Goal: Task Accomplishment & Management: Complete application form

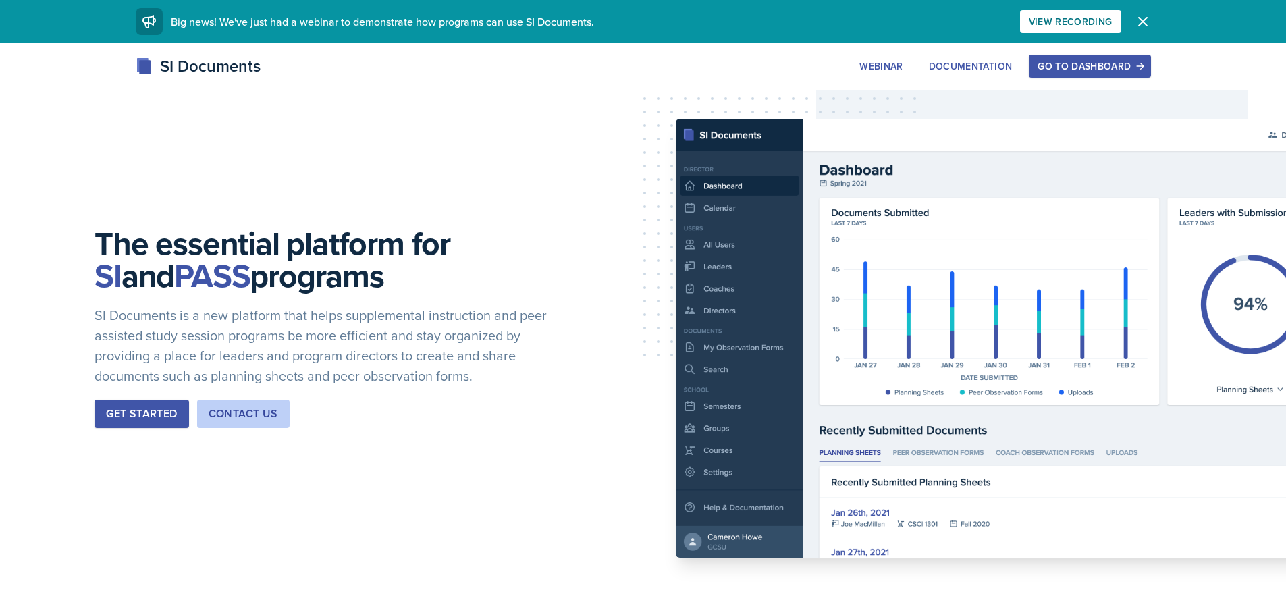
click at [1091, 73] on button "Go to Dashboard" at bounding box center [1089, 66] width 121 height 23
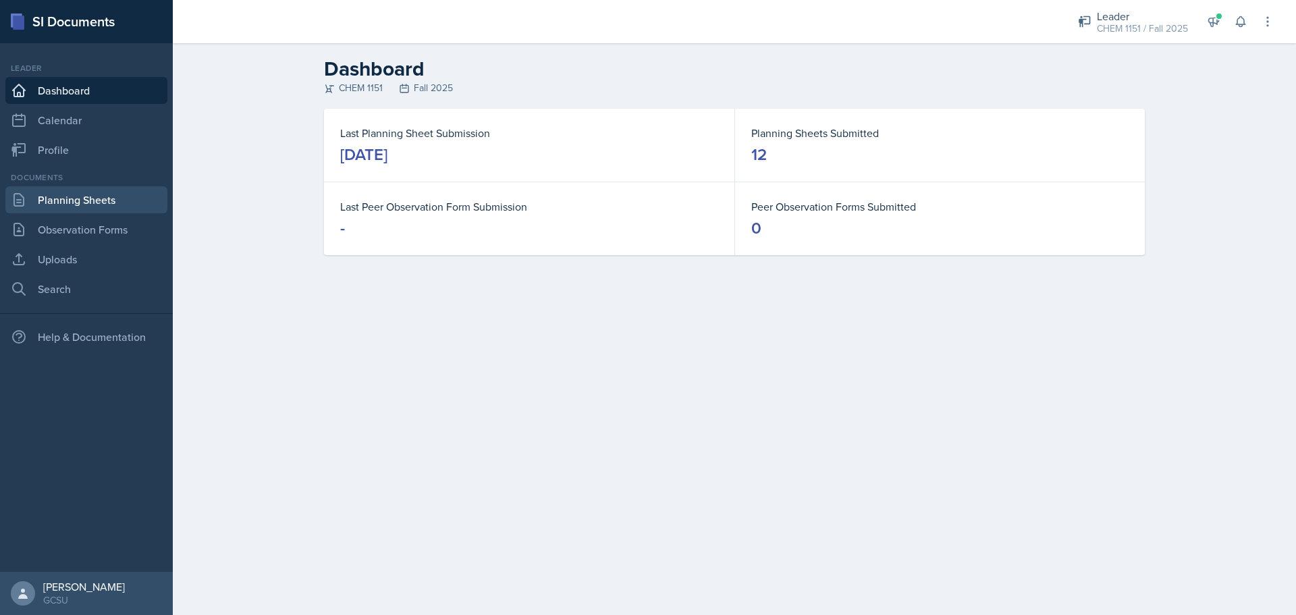
click at [127, 203] on link "Planning Sheets" at bounding box center [86, 199] width 162 height 27
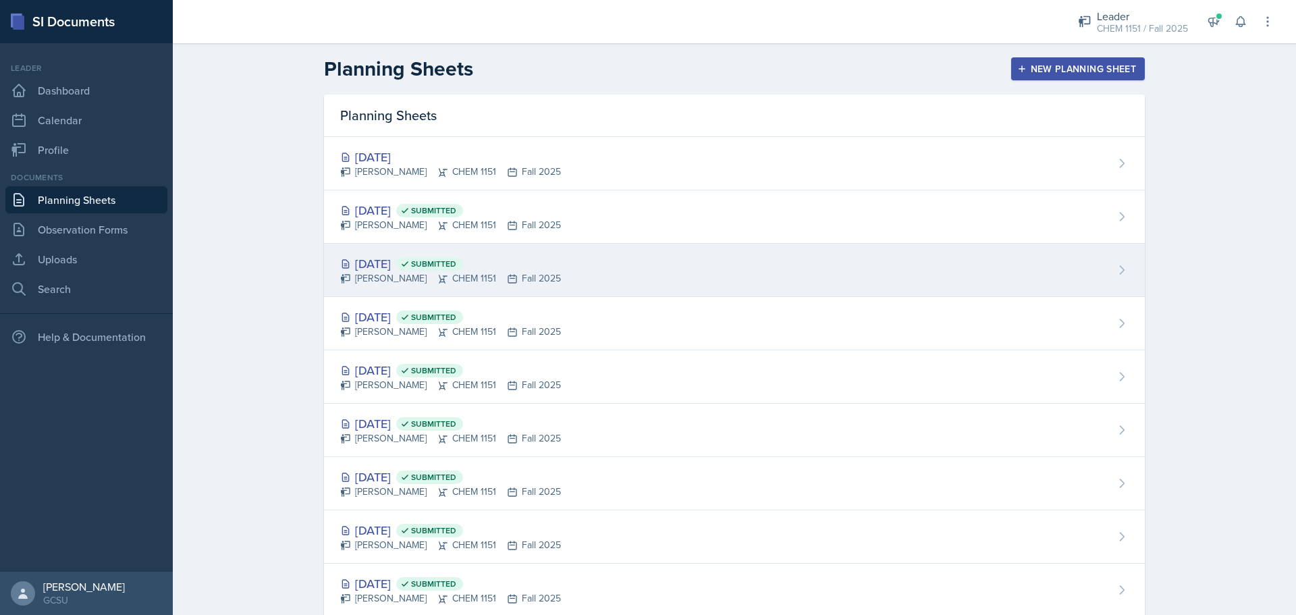
click at [541, 266] on div "[DATE] Submitted" at bounding box center [450, 263] width 221 height 18
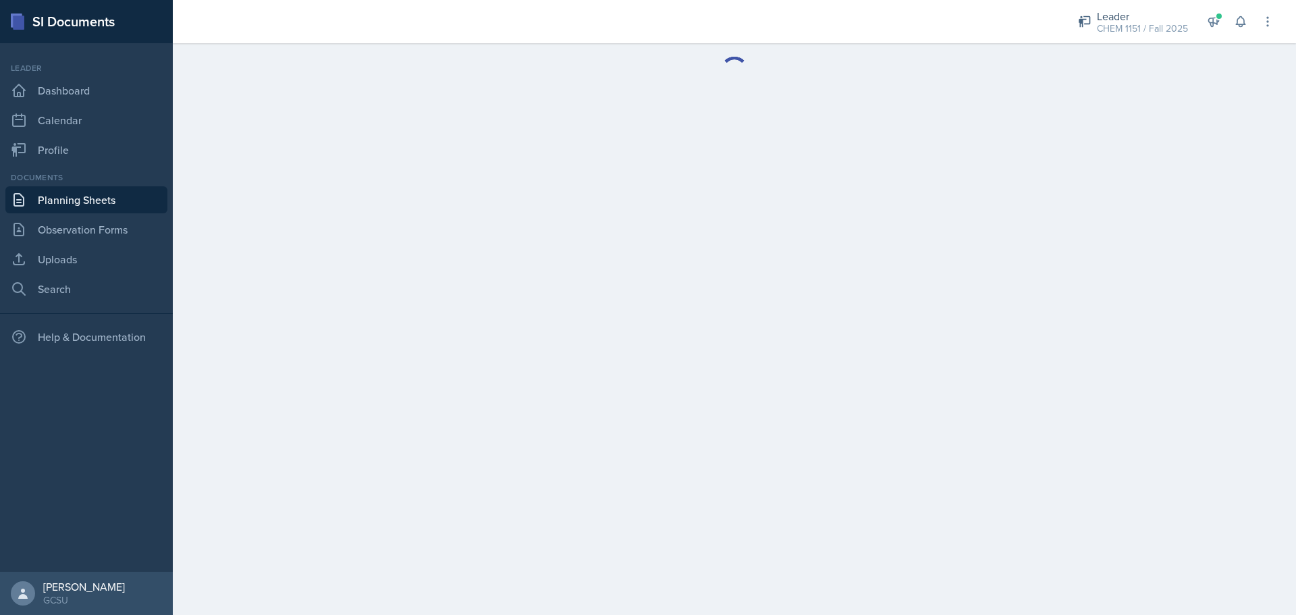
click at [541, 266] on main at bounding box center [734, 329] width 1123 height 572
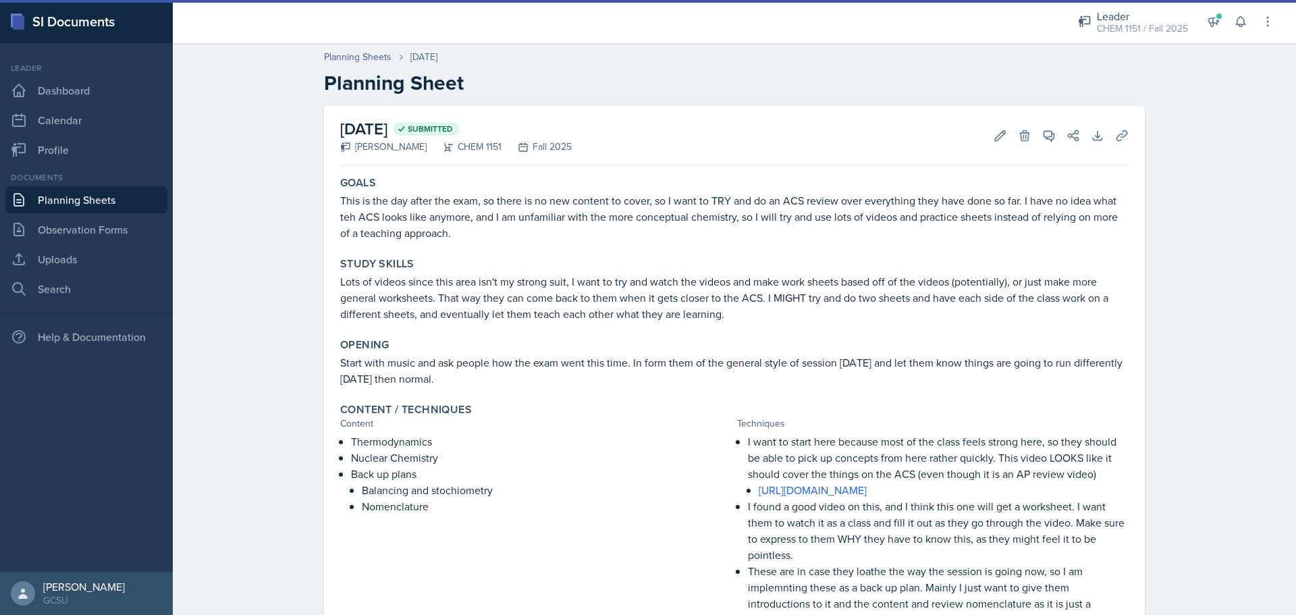
scroll to position [213, 0]
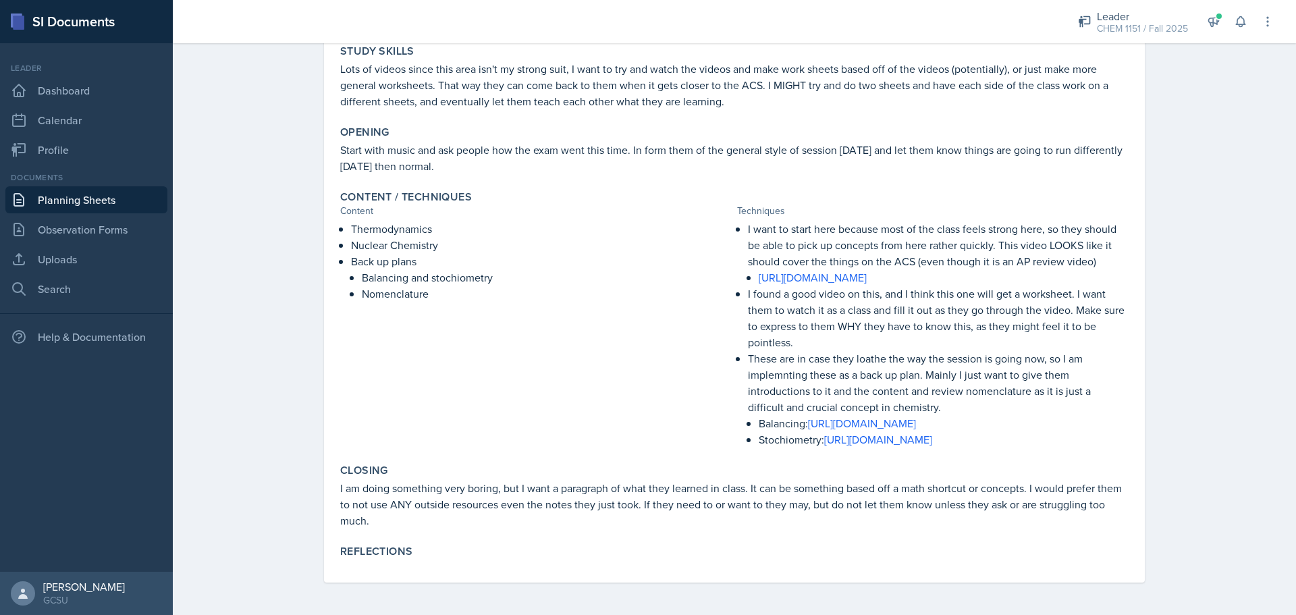
click at [450, 562] on div "Reflections" at bounding box center [734, 552] width 799 height 27
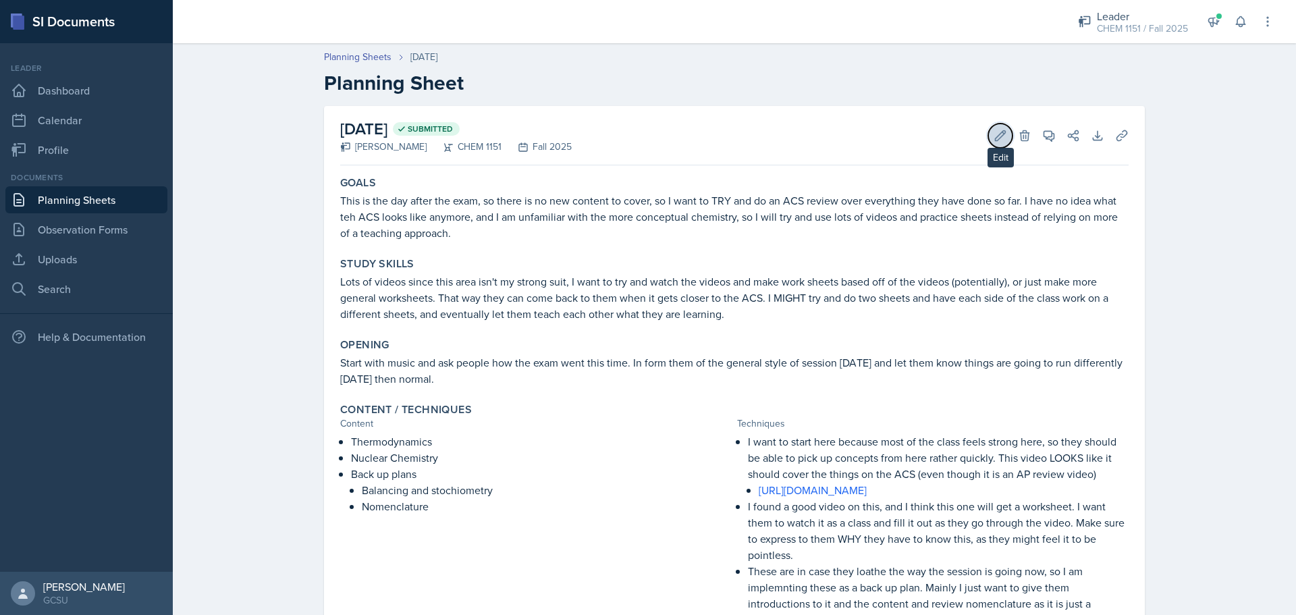
click at [994, 132] on icon at bounding box center [1000, 135] width 13 height 13
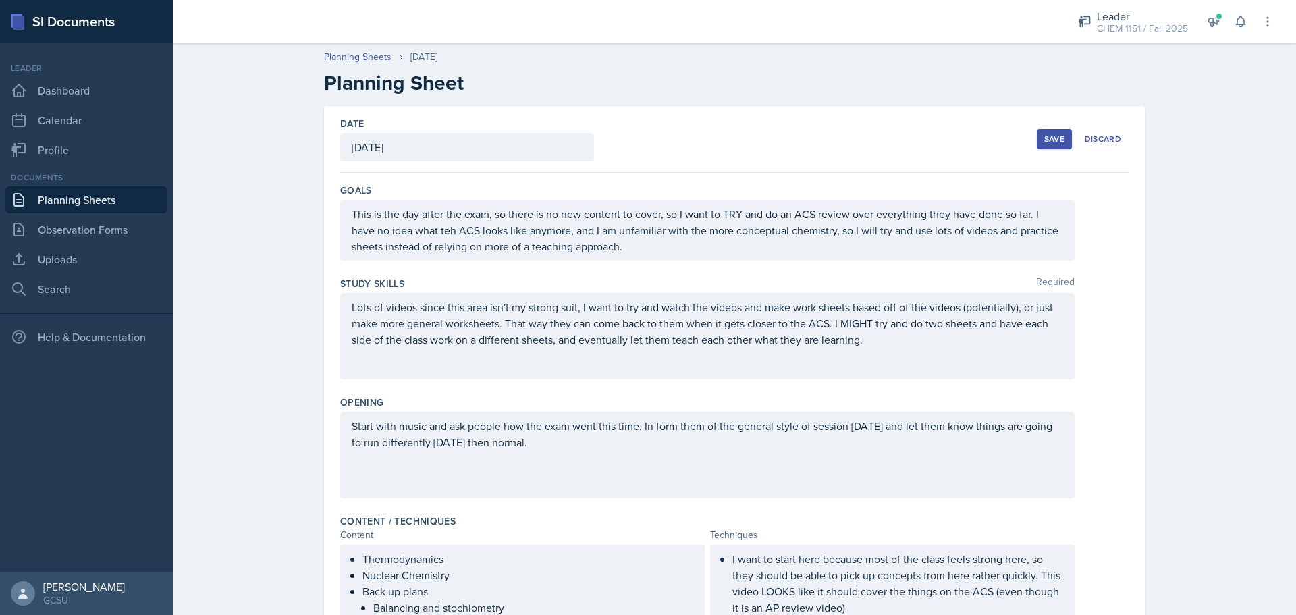
scroll to position [518, 0]
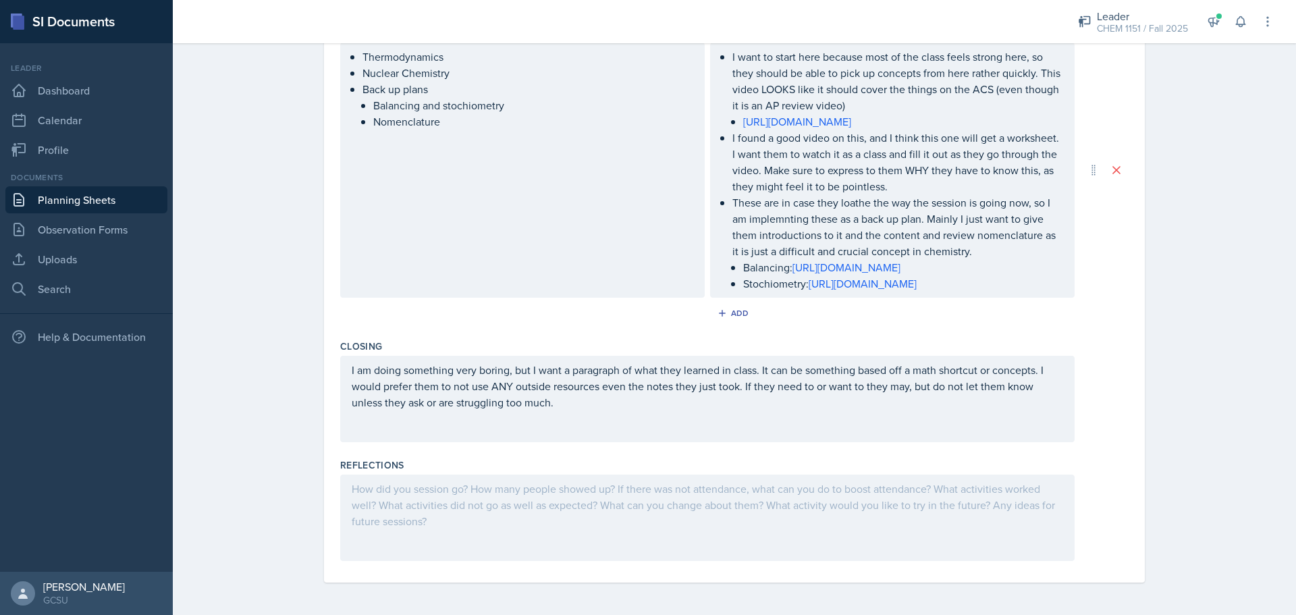
click at [872, 506] on div at bounding box center [707, 518] width 734 height 86
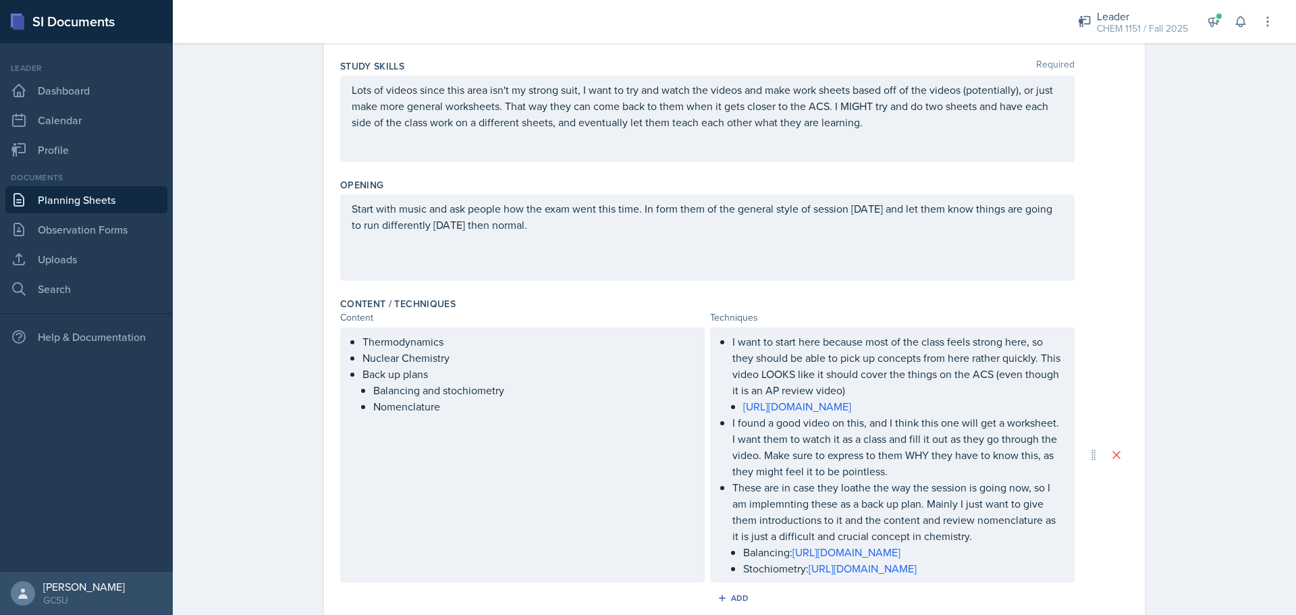
scroll to position [8, 0]
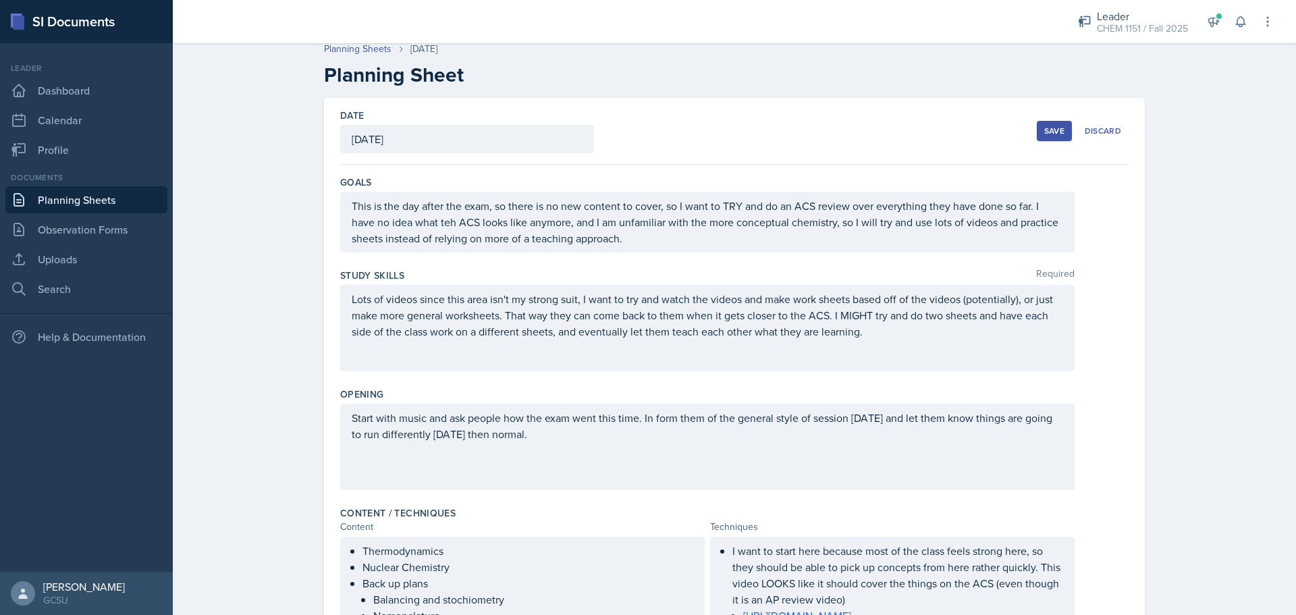
click at [1052, 126] on div "Save" at bounding box center [1054, 131] width 20 height 11
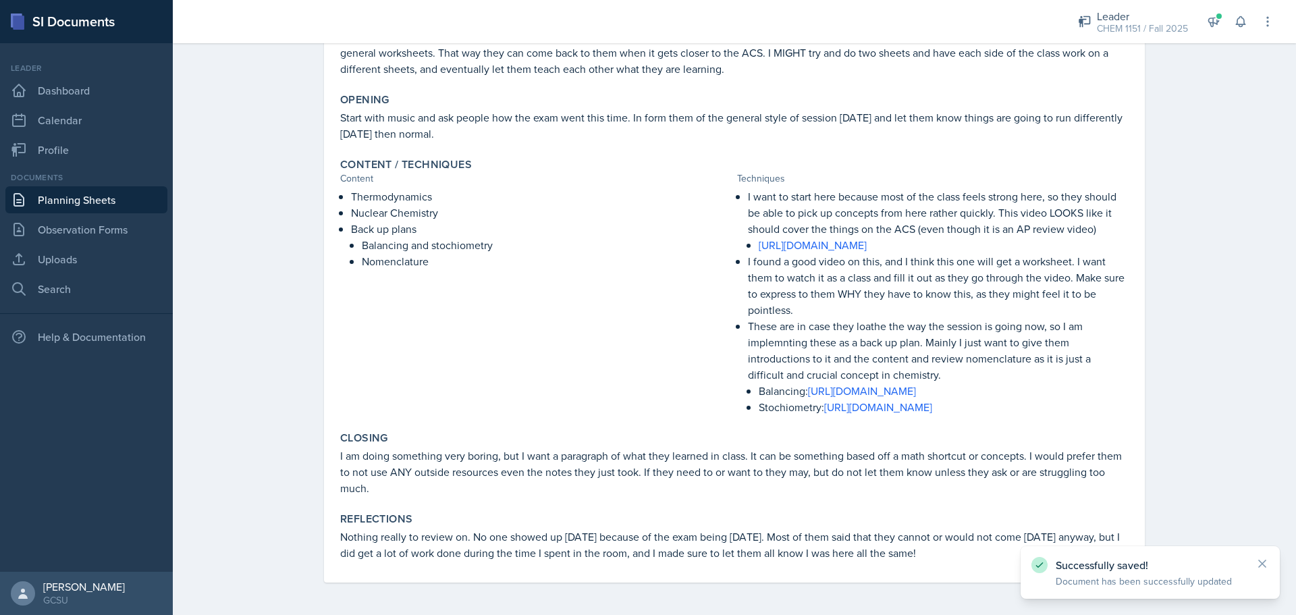
scroll to position [0, 0]
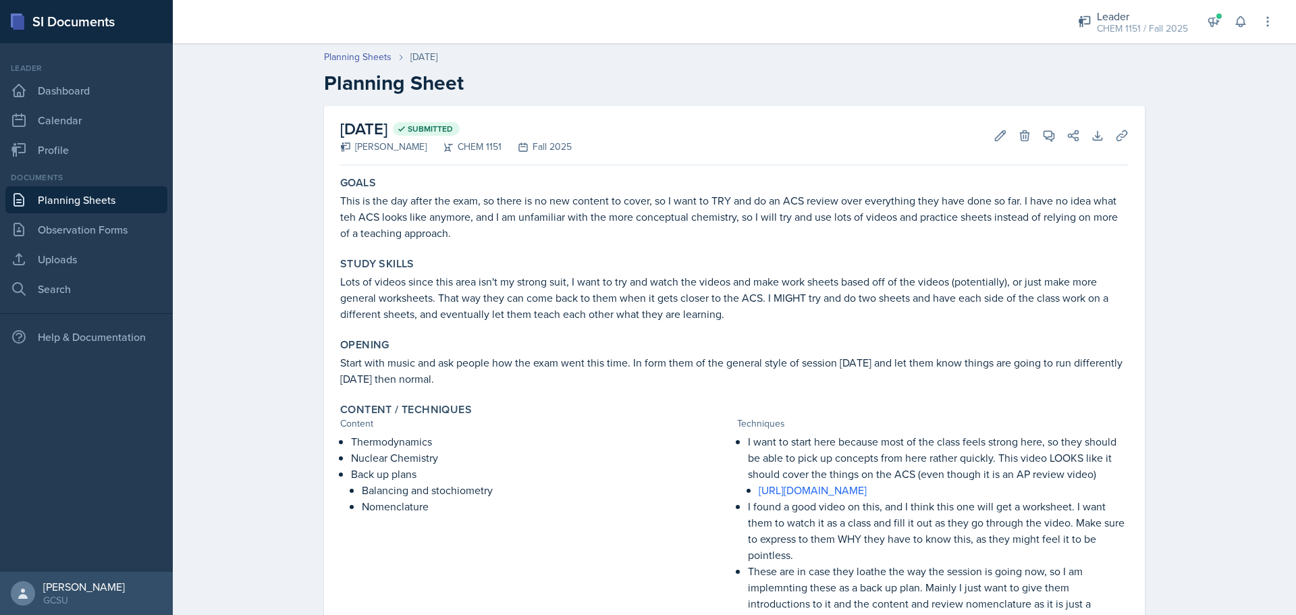
click at [132, 196] on link "Planning Sheets" at bounding box center [86, 199] width 162 height 27
